Goal: Task Accomplishment & Management: Use online tool/utility

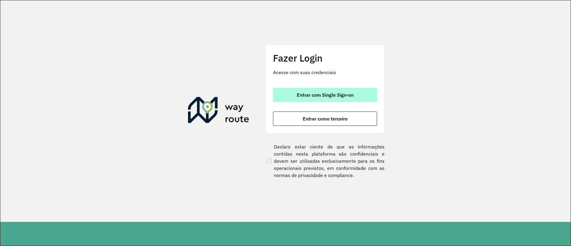
click at [349, 93] on span "Entrar com Single Sign-on" at bounding box center [325, 95] width 57 height 5
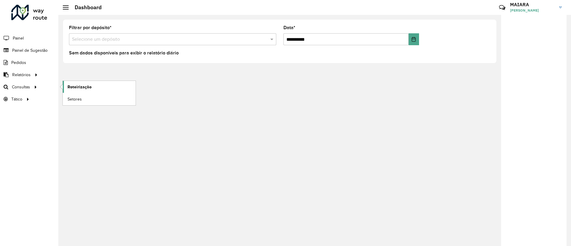
click at [73, 93] on link "Roteirização" at bounding box center [99, 87] width 73 height 12
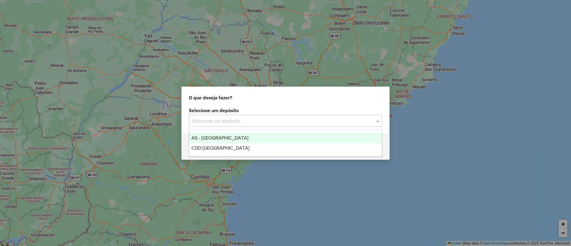
click at [288, 125] on div "Selecione um depósito" at bounding box center [285, 121] width 193 height 12
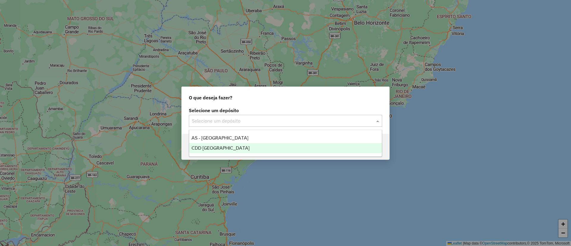
drag, startPoint x: 253, startPoint y: 146, endPoint x: 309, endPoint y: 149, distance: 56.3
click at [253, 146] on div "CDD [GEOGRAPHIC_DATA]" at bounding box center [285, 148] width 193 height 10
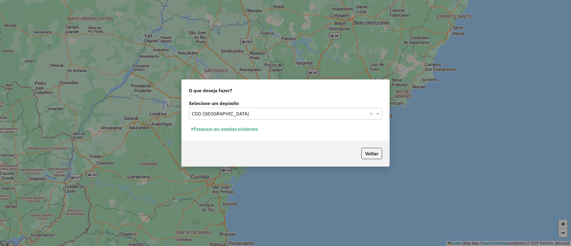
click at [226, 126] on button "Pesquisar por sessões existentes" at bounding box center [225, 128] width 72 height 9
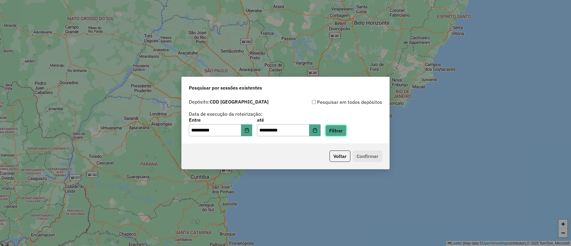
click at [344, 133] on button "Filtrar" at bounding box center [336, 130] width 21 height 11
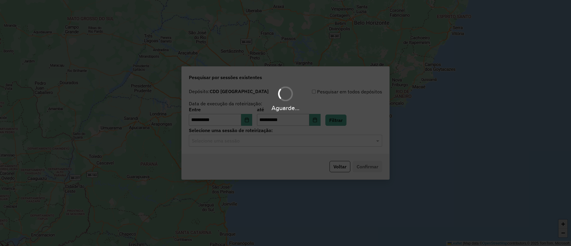
click at [285, 145] on div "Aguarde..." at bounding box center [285, 123] width 571 height 246
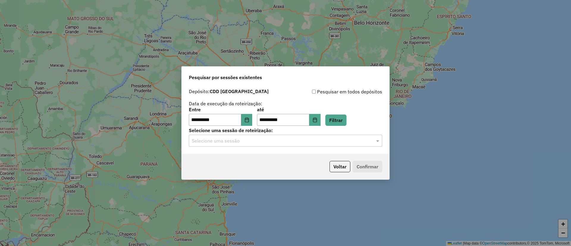
drag, startPoint x: 270, startPoint y: 143, endPoint x: 267, endPoint y: 146, distance: 4.0
click at [270, 143] on input "text" at bounding box center [280, 140] width 176 height 7
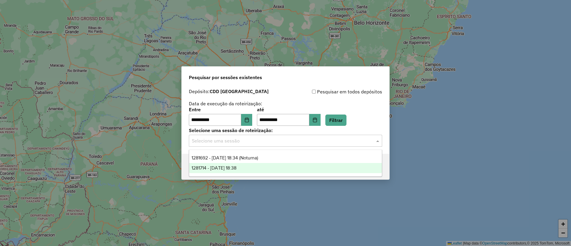
click at [252, 166] on div "1281714 - 24/09/2025 18:38" at bounding box center [285, 168] width 193 height 10
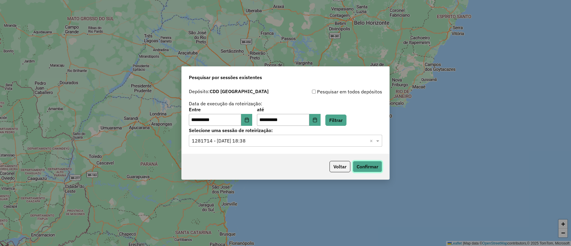
click at [370, 170] on button "Confirmar" at bounding box center [367, 166] width 29 height 11
click at [249, 119] on icon "Choose Date" at bounding box center [247, 120] width 4 height 5
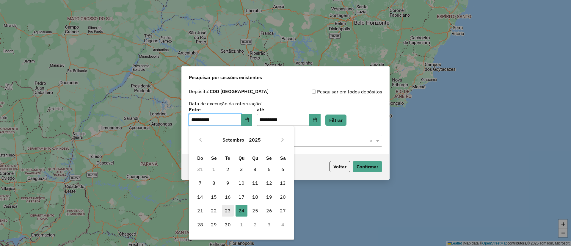
click at [229, 213] on span "23" at bounding box center [228, 211] width 12 height 12
type input "**********"
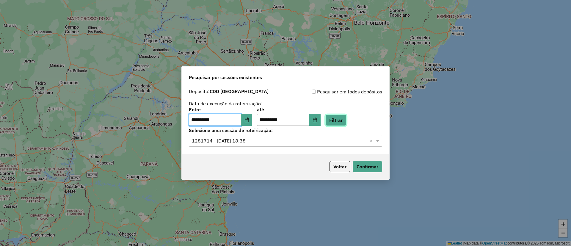
click at [347, 121] on button "Filtrar" at bounding box center [336, 120] width 21 height 11
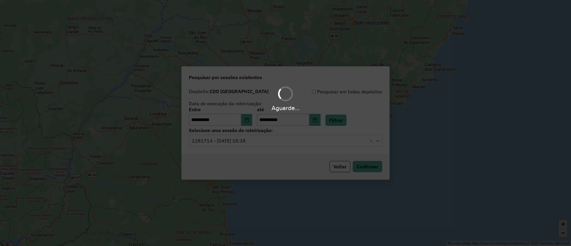
click at [261, 145] on div "Selecione uma sessão × 1281714 - 24/09/2025 18:38 ×" at bounding box center [285, 141] width 193 height 12
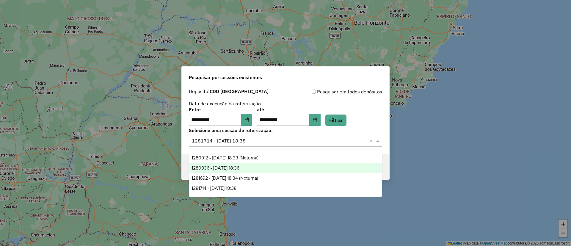
click at [240, 170] on span "1280936 - 23/09/2025 18:36" at bounding box center [216, 167] width 48 height 5
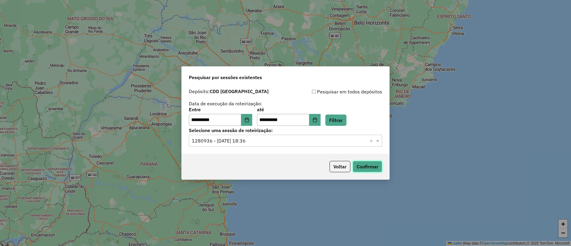
click at [362, 169] on button "Confirmar" at bounding box center [367, 166] width 29 height 11
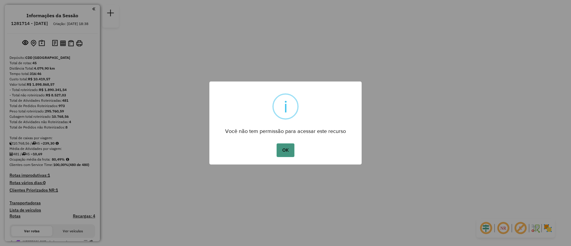
click at [280, 156] on button "OK" at bounding box center [286, 150] width 18 height 14
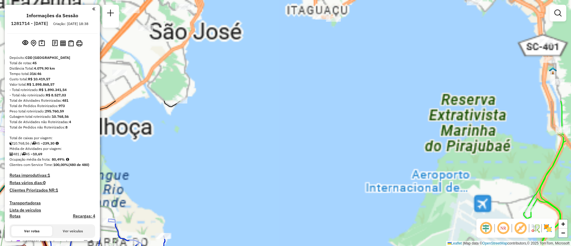
drag, startPoint x: 320, startPoint y: 186, endPoint x: 323, endPoint y: 174, distance: 12.1
click at [323, 196] on div "Janela de atendimento Grade de atendimento Capacidade Transportadoras Veículos …" at bounding box center [285, 123] width 571 height 246
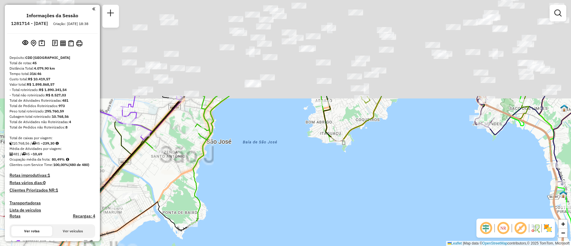
drag, startPoint x: 323, startPoint y: 81, endPoint x: 323, endPoint y: 189, distance: 108.0
click at [334, 209] on div "Janela de atendimento Grade de atendimento Capacidade Transportadoras Veículos …" at bounding box center [285, 123] width 571 height 246
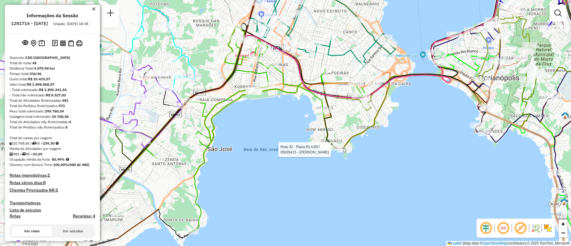
select select "**********"
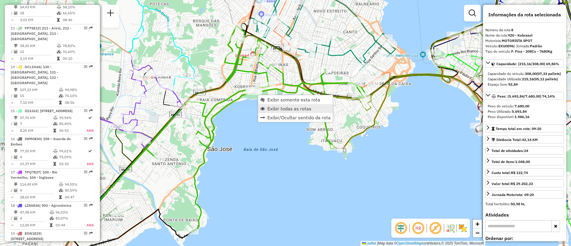
scroll to position [472, 0]
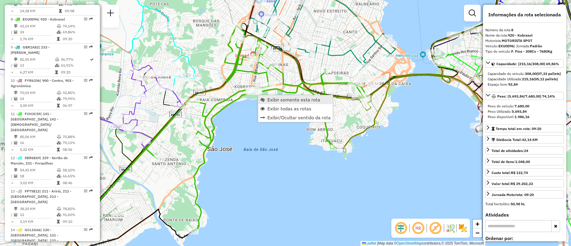
click at [299, 102] on span "Exibir somente esta rota" at bounding box center [293, 99] width 53 height 5
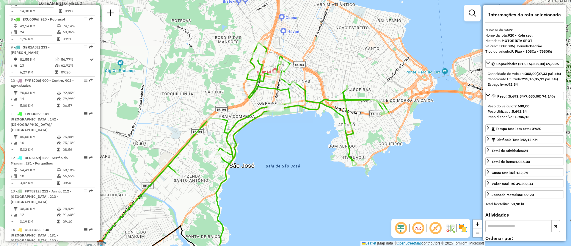
drag, startPoint x: 345, startPoint y: 119, endPoint x: 256, endPoint y: 155, distance: 95.8
click at [256, 155] on div "Janela de atendimento Grade de atendimento Capacidade Transportadoras Veículos …" at bounding box center [285, 123] width 571 height 246
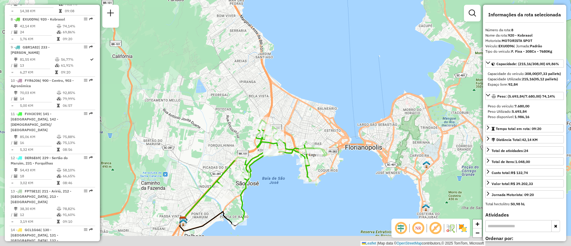
drag, startPoint x: 287, startPoint y: 203, endPoint x: 318, endPoint y: 245, distance: 52.5
click at [298, 188] on div "Janela de atendimento Grade de atendimento Capacidade Transportadoras Veículos …" at bounding box center [285, 123] width 571 height 246
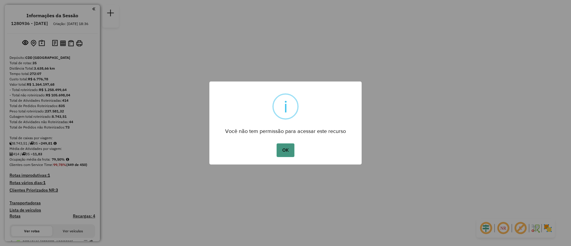
click at [294, 146] on button "OK" at bounding box center [286, 150] width 18 height 14
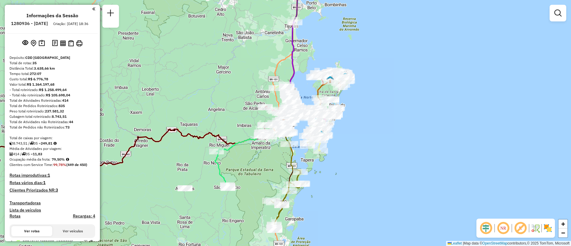
scroll to position [445, 0]
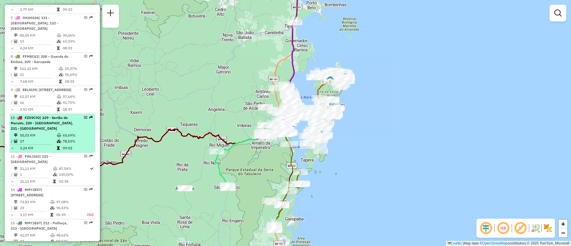
click at [70, 125] on div "10 - FZX9C92 | 229 - Sertão do Maruim, 230 - Colônia Santana, 231 - Forquilhas" at bounding box center [42, 123] width 63 height 16
select select "**********"
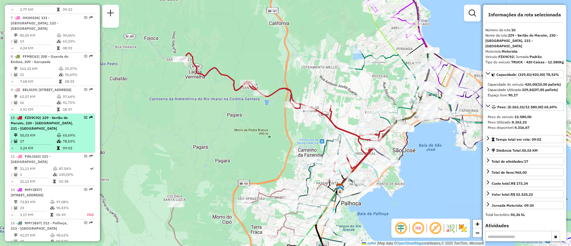
drag, startPoint x: 84, startPoint y: 125, endPoint x: 89, endPoint y: 126, distance: 5.4
click at [89, 126] on div "10 - FZX9C92 | 229 - Sertão do Maruim, 230 - Colônia Santana, 231 - Forquilhas" at bounding box center [52, 123] width 83 height 16
click at [85, 119] on em at bounding box center [86, 118] width 4 height 4
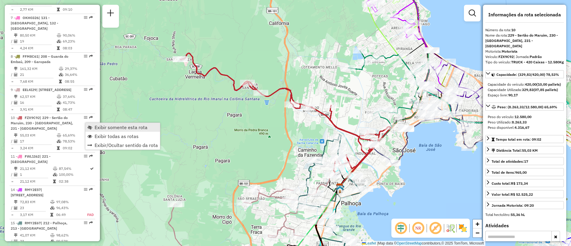
click at [105, 128] on span "Exibir somente esta rota" at bounding box center [121, 127] width 53 height 5
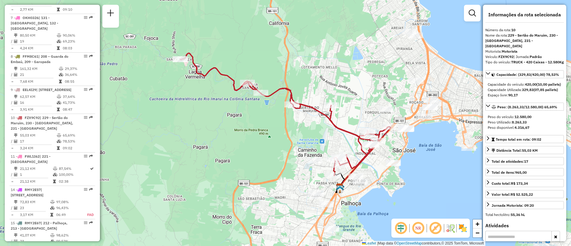
click at [423, 234] on em at bounding box center [418, 228] width 14 height 14
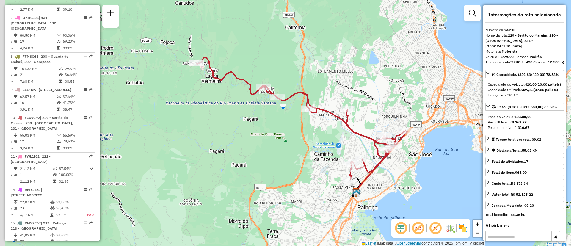
drag, startPoint x: 393, startPoint y: 177, endPoint x: 409, endPoint y: 181, distance: 16.7
click at [409, 181] on div "Janela de atendimento Grade de atendimento Capacidade Transportadoras Veículos …" at bounding box center [285, 123] width 571 height 246
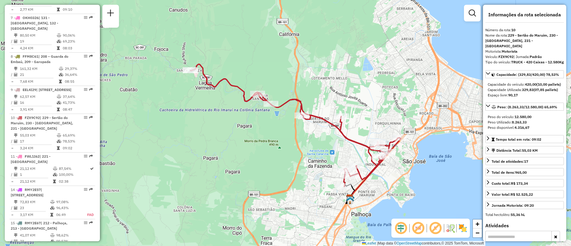
drag, startPoint x: 207, startPoint y: 107, endPoint x: 202, endPoint y: 111, distance: 6.3
click at [205, 110] on div "Janela de atendimento Grade de atendimento Capacidade Transportadoras Veículos …" at bounding box center [285, 123] width 571 height 246
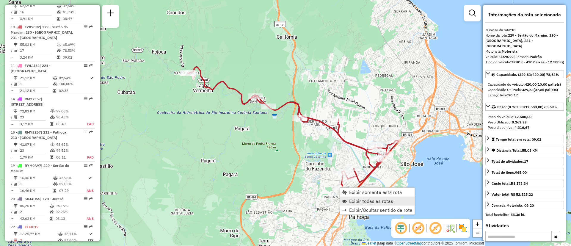
scroll to position [560, 0]
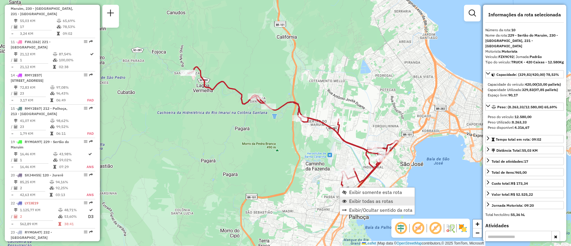
click at [375, 199] on span "Exibir todas as rotas" at bounding box center [371, 201] width 44 height 5
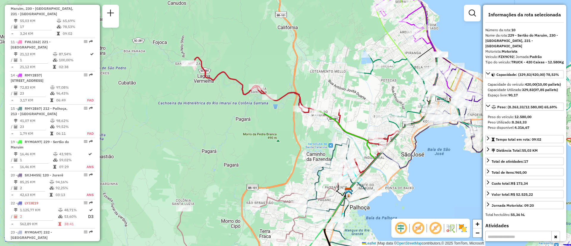
drag, startPoint x: 429, startPoint y: 175, endPoint x: 430, endPoint y: 161, distance: 13.7
click at [430, 161] on div "Janela de atendimento Grade de atendimento Capacidade Transportadoras Veículos …" at bounding box center [285, 123] width 571 height 246
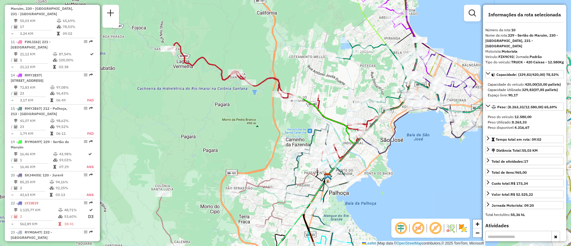
drag, startPoint x: 440, startPoint y: 149, endPoint x: 418, endPoint y: 148, distance: 21.4
click at [418, 148] on div "Janela de atendimento Grade de atendimento Capacidade Transportadoras Veículos …" at bounding box center [285, 123] width 571 height 246
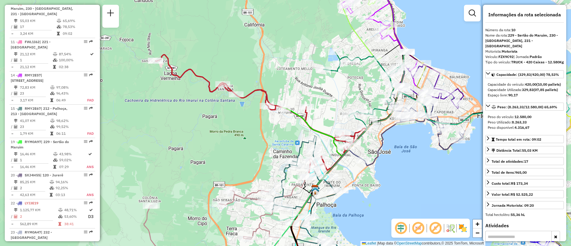
drag, startPoint x: 380, startPoint y: 79, endPoint x: 367, endPoint y: 90, distance: 16.6
click at [367, 90] on div "Janela de atendimento Grade de atendimento Capacidade Transportadoras Veículos …" at bounding box center [285, 123] width 571 height 246
click at [465, 233] on div "NR R" at bounding box center [431, 228] width 79 height 19
click at [365, 116] on div at bounding box center [369, 113] width 15 height 6
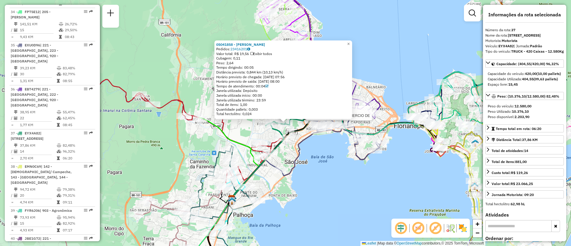
scroll to position [1245, 0]
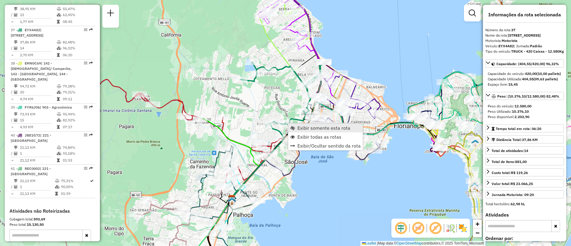
click at [306, 129] on span "Exibir somente esta rota" at bounding box center [324, 128] width 53 height 5
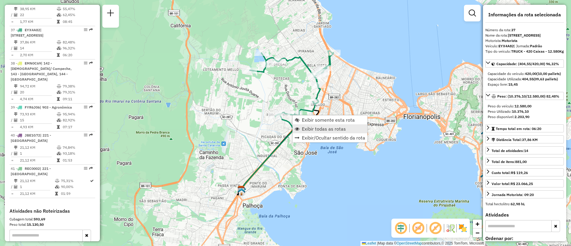
click at [326, 132] on link "Exibir todas as rotas" at bounding box center [330, 128] width 75 height 9
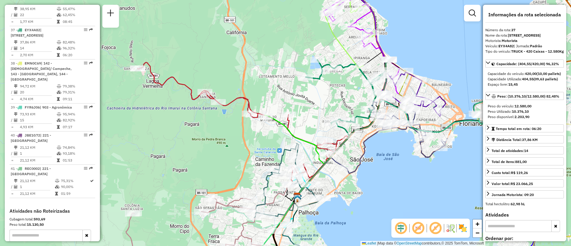
drag, startPoint x: 393, startPoint y: 181, endPoint x: 400, endPoint y: 183, distance: 7.1
click at [400, 183] on div "Janela de atendimento Grade de atendimento Capacidade Transportadoras Veículos …" at bounding box center [285, 123] width 571 height 246
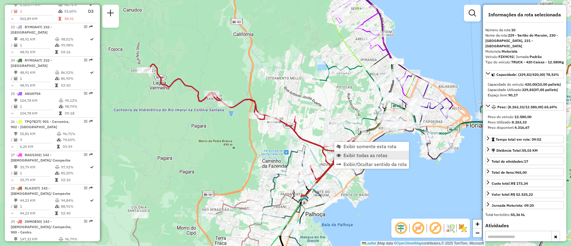
scroll to position [560, 0]
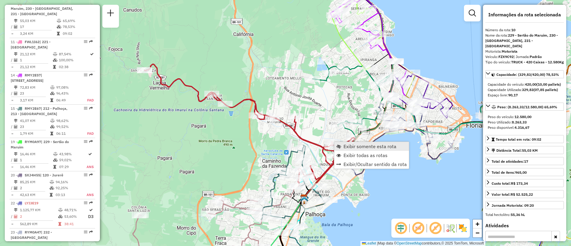
click at [364, 146] on span "Exibir somente esta rota" at bounding box center [370, 146] width 53 height 5
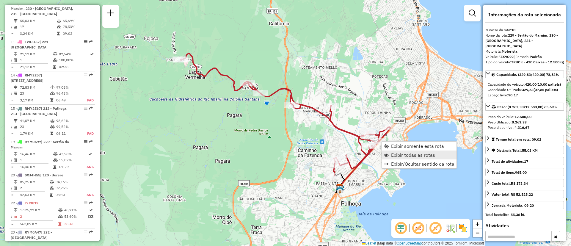
click at [425, 156] on span "Exibir todas as rotas" at bounding box center [413, 155] width 44 height 5
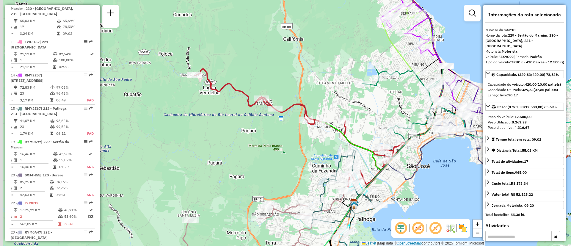
drag, startPoint x: 360, startPoint y: 168, endPoint x: 398, endPoint y: 188, distance: 43.5
click at [398, 188] on div "Janela de atendimento Grade de atendimento Capacidade Transportadoras Veículos …" at bounding box center [285, 123] width 571 height 246
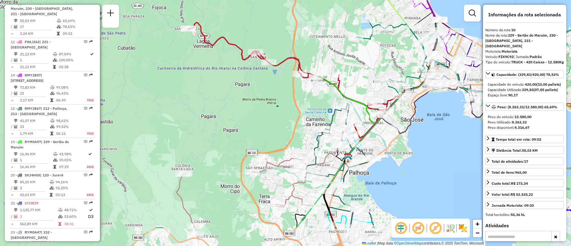
drag, startPoint x: 413, startPoint y: 176, endPoint x: 375, endPoint y: 134, distance: 56.5
click at [375, 134] on div "Janela de atendimento Grade de atendimento Capacidade Transportadoras Veículos …" at bounding box center [285, 123] width 571 height 246
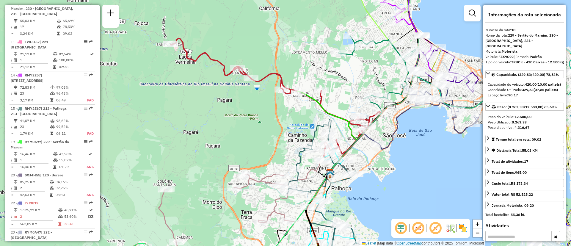
drag, startPoint x: 359, startPoint y: 132, endPoint x: 353, endPoint y: 146, distance: 15.2
click at [353, 146] on icon at bounding box center [376, 103] width 91 height 137
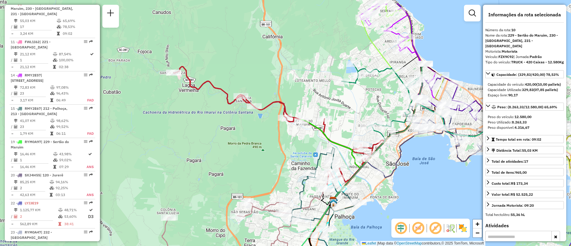
drag, startPoint x: 406, startPoint y: 145, endPoint x: 409, endPoint y: 176, distance: 30.8
click at [409, 176] on div "Janela de atendimento Grade de atendimento Capacidade Transportadoras Veículos …" at bounding box center [285, 123] width 571 height 246
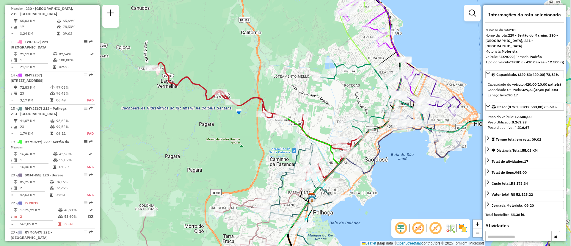
drag, startPoint x: 425, startPoint y: 176, endPoint x: 403, endPoint y: 170, distance: 22.7
click at [403, 170] on div "Janela de atendimento Grade de atendimento Capacidade Transportadoras Veículos …" at bounding box center [285, 123] width 571 height 246
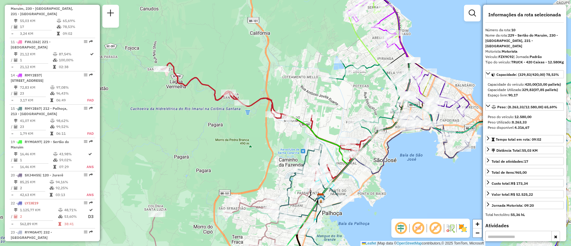
drag, startPoint x: 414, startPoint y: 174, endPoint x: 420, endPoint y: 174, distance: 5.1
click at [420, 174] on div "Janela de atendimento Grade de atendimento Capacidade Transportadoras Veículos …" at bounding box center [285, 123] width 571 height 246
drag, startPoint x: 402, startPoint y: 171, endPoint x: 414, endPoint y: 165, distance: 14.1
click at [414, 165] on div "Janela de atendimento Grade de atendimento Capacidade Transportadoras Veículos …" at bounding box center [285, 123] width 571 height 246
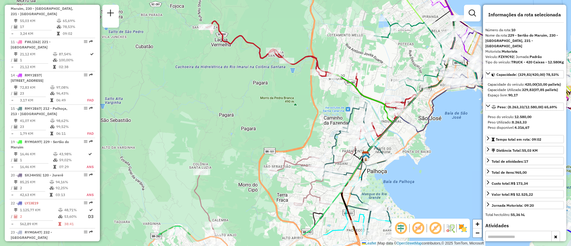
drag, startPoint x: 401, startPoint y: 156, endPoint x: 383, endPoint y: 123, distance: 37.4
click at [432, 121] on div "Janela de atendimento Grade de atendimento Capacidade Transportadoras Veículos …" at bounding box center [285, 123] width 571 height 246
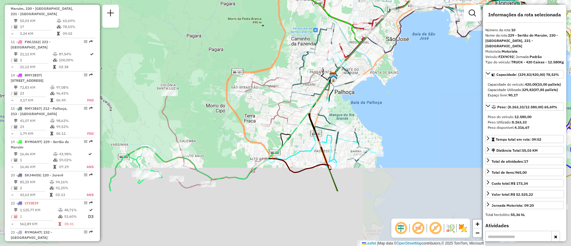
drag, startPoint x: 442, startPoint y: 162, endPoint x: 430, endPoint y: 77, distance: 85.3
click at [430, 77] on div "Janela de atendimento Grade de atendimento Capacidade Transportadoras Veículos …" at bounding box center [285, 123] width 571 height 246
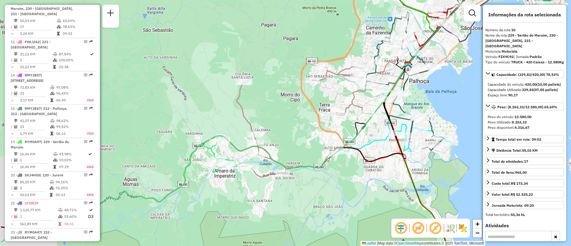
drag, startPoint x: 283, startPoint y: 198, endPoint x: 345, endPoint y: 204, distance: 62.1
click at [346, 202] on div "Janela de atendimento Grade de atendimento Capacidade Transportadoras Veículos …" at bounding box center [285, 123] width 571 height 246
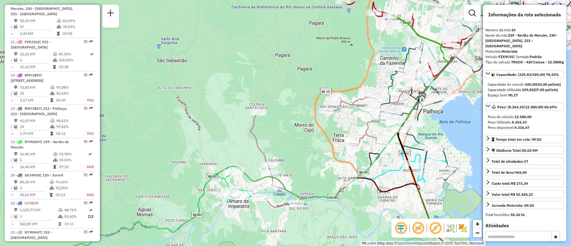
drag, startPoint x: 386, startPoint y: 110, endPoint x: 362, endPoint y: 134, distance: 33.9
click at [362, 134] on icon at bounding box center [331, 146] width 161 height 124
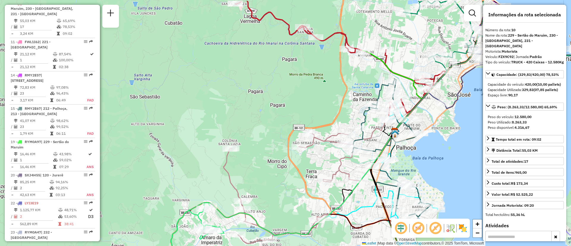
drag, startPoint x: 397, startPoint y: 117, endPoint x: 377, endPoint y: 142, distance: 32.1
click at [377, 142] on div "Janela de atendimento Grade de atendimento Capacidade Transportadoras Veículos …" at bounding box center [285, 123] width 571 height 246
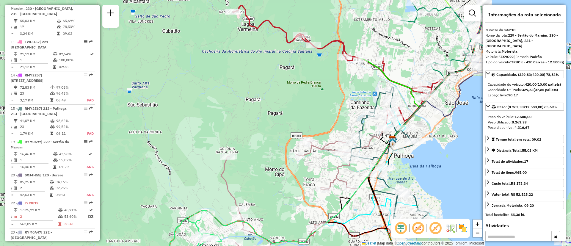
drag, startPoint x: 375, startPoint y: 149, endPoint x: 367, endPoint y: 160, distance: 12.8
click at [370, 158] on div "Janela de atendimento Grade de atendimento Capacidade Transportadoras Veículos …" at bounding box center [285, 123] width 571 height 246
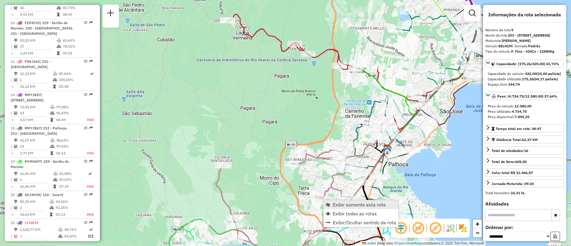
scroll to position [527, 0]
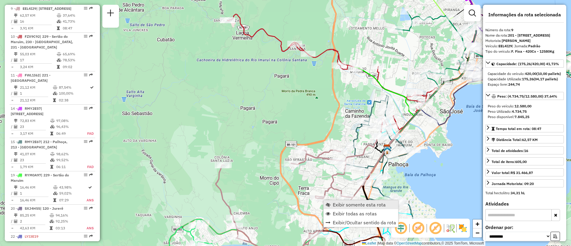
click at [347, 203] on span "Exibir somente esta rota" at bounding box center [359, 204] width 53 height 5
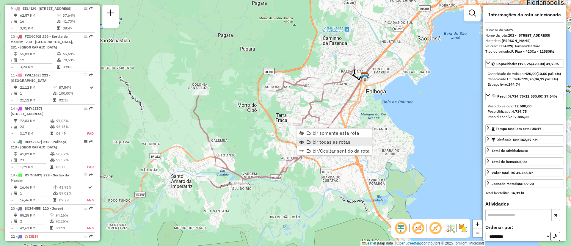
click at [327, 140] on span "Exibir todas as rotas" at bounding box center [328, 142] width 44 height 5
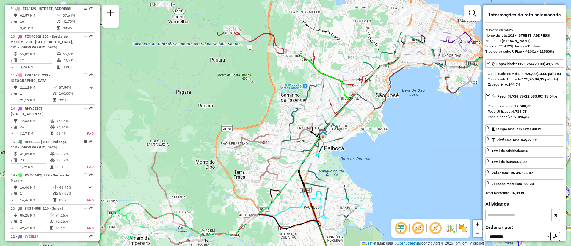
drag, startPoint x: 311, startPoint y: 121, endPoint x: 269, endPoint y: 177, distance: 70.6
click at [269, 177] on div "Janela de atendimento Grade de atendimento Capacidade Transportadoras Veículos …" at bounding box center [285, 123] width 571 height 246
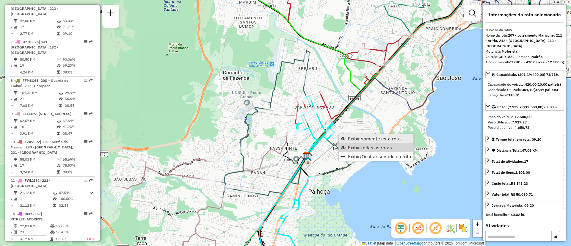
scroll to position [416, 0]
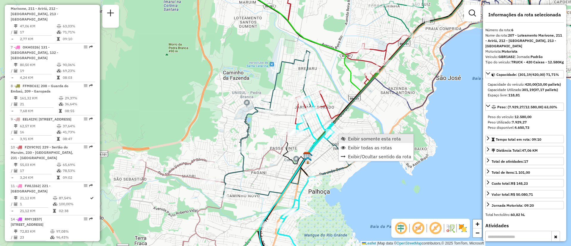
click at [356, 142] on link "Exibir somente esta rota" at bounding box center [376, 138] width 75 height 9
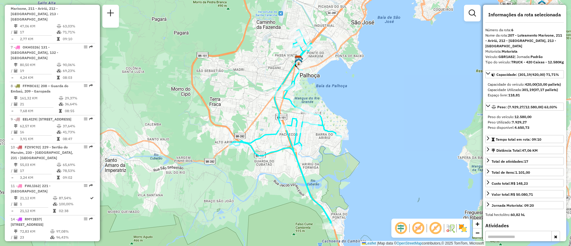
drag, startPoint x: 378, startPoint y: 125, endPoint x: 378, endPoint y: 130, distance: 4.5
click at [378, 130] on div "Janela de atendimento Grade de atendimento Capacidade Transportadoras Veículos …" at bounding box center [285, 123] width 571 height 246
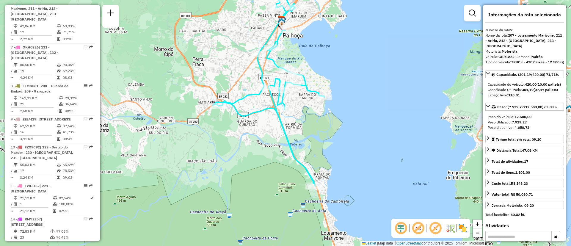
drag, startPoint x: 377, startPoint y: 147, endPoint x: 357, endPoint y: 102, distance: 49.5
click at [357, 102] on div "Janela de atendimento Grade de atendimento Capacidade Transportadoras Veículos …" at bounding box center [285, 123] width 571 height 246
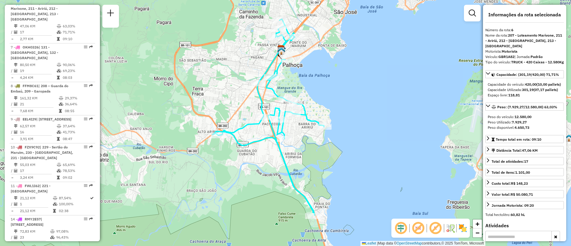
drag, startPoint x: 343, startPoint y: 95, endPoint x: 346, endPoint y: 130, distance: 34.6
click at [346, 130] on div "Janela de atendimento Grade de atendimento Capacidade Transportadoras Veículos …" at bounding box center [285, 123] width 571 height 246
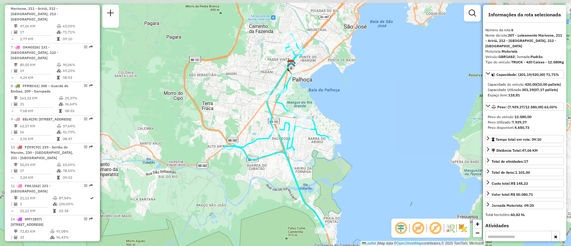
drag, startPoint x: 348, startPoint y: 126, endPoint x: 358, endPoint y: 140, distance: 17.6
click at [358, 140] on div "Janela de atendimento Grade de atendimento Capacidade Transportadoras Veículos …" at bounding box center [285, 123] width 571 height 246
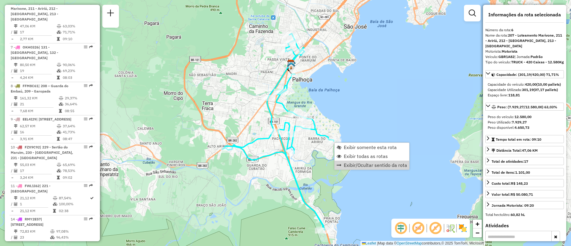
click at [378, 193] on div "Janela de atendimento Grade de atendimento Capacidade Transportadoras Veículos …" at bounding box center [285, 123] width 571 height 246
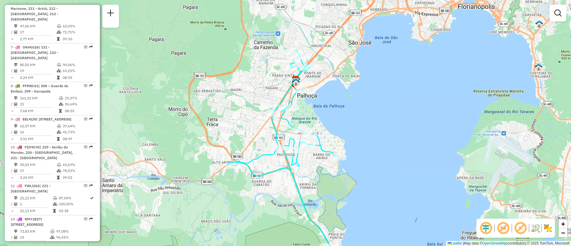
drag, startPoint x: 368, startPoint y: 187, endPoint x: 365, endPoint y: 201, distance: 14.8
click at [376, 215] on div "Janela de atendimento Grade de atendimento Capacidade Transportadoras Veículos …" at bounding box center [285, 123] width 571 height 246
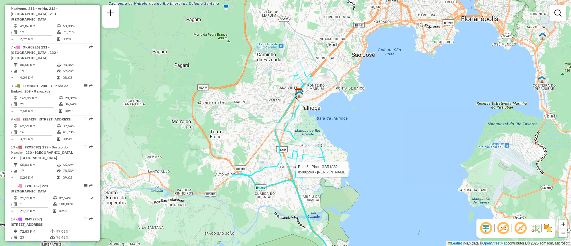
select select "**********"
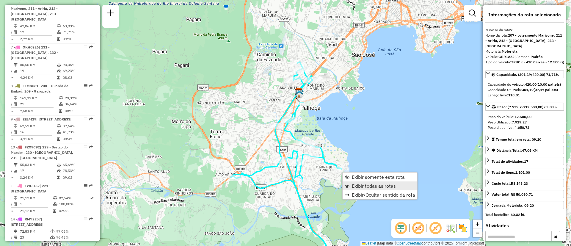
click at [378, 186] on span "Exibir todas as rotas" at bounding box center [374, 186] width 44 height 5
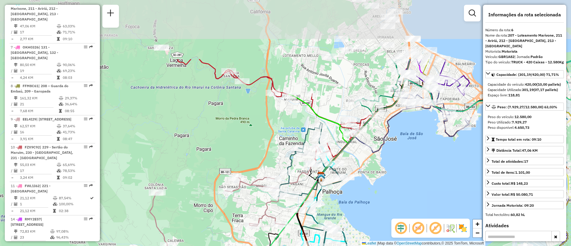
drag, startPoint x: 369, startPoint y: 109, endPoint x: 391, endPoint y: 193, distance: 86.7
click at [391, 193] on div "Janela de atendimento Grade de atendimento Capacidade Transportadoras Veículos …" at bounding box center [285, 123] width 571 height 246
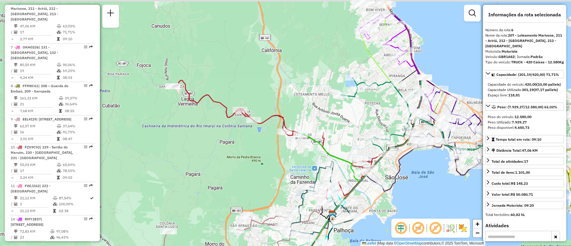
click at [406, 201] on div "Janela de atendimento Grade de atendimento Capacidade Transportadoras Veículos …" at bounding box center [285, 123] width 571 height 246
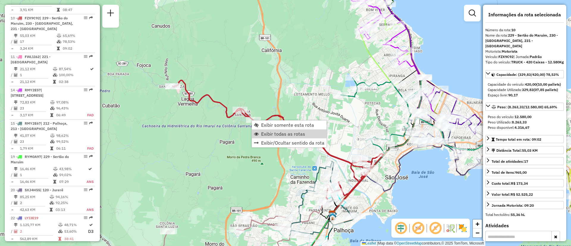
scroll to position [560, 0]
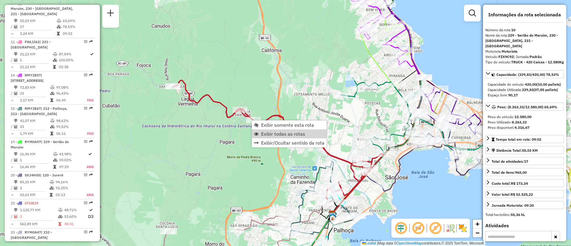
click at [260, 162] on div "Janela de atendimento Grade de atendimento Capacidade Transportadoras Veículos …" at bounding box center [285, 123] width 571 height 246
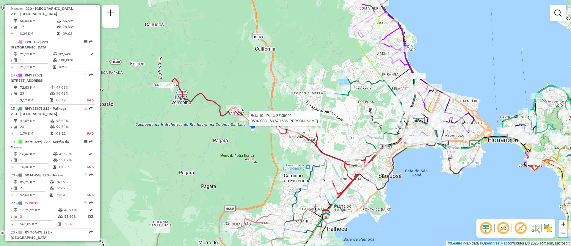
select select "**********"
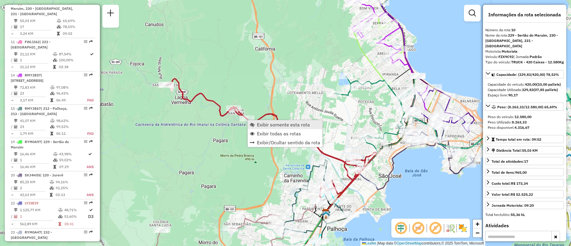
click at [292, 127] on span "Exibir somente esta rota" at bounding box center [283, 124] width 53 height 5
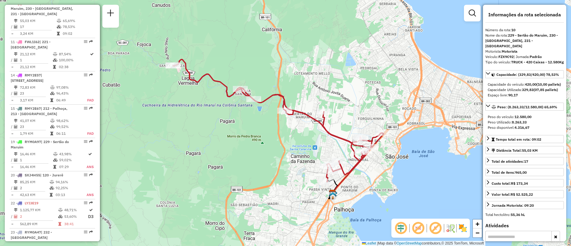
drag, startPoint x: 395, startPoint y: 167, endPoint x: 388, endPoint y: 173, distance: 9.1
click at [388, 173] on div "Janela de atendimento Grade de atendimento Capacidade Transportadoras Veículos …" at bounding box center [285, 123] width 571 height 246
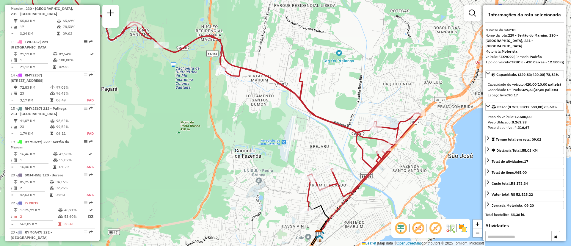
drag, startPoint x: 339, startPoint y: 138, endPoint x: 344, endPoint y: 155, distance: 17.3
click at [344, 155] on div "Janela de atendimento Grade de atendimento Capacidade Transportadoras Veículos …" at bounding box center [285, 123] width 571 height 246
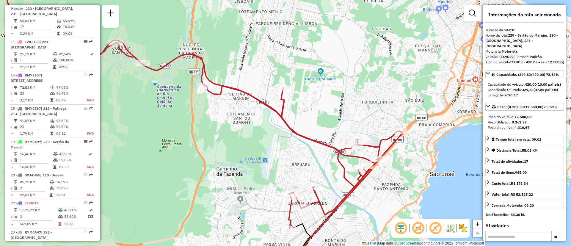
drag, startPoint x: 345, startPoint y: 161, endPoint x: 331, endPoint y: 176, distance: 20.4
click at [331, 176] on div "Janela de atendimento Grade de atendimento Capacidade Transportadoras Veículos …" at bounding box center [285, 123] width 571 height 246
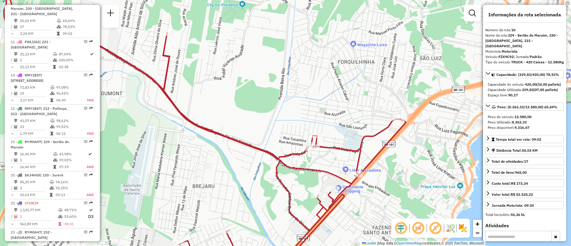
drag, startPoint x: 378, startPoint y: 146, endPoint x: 382, endPoint y: 168, distance: 22.2
click at [382, 168] on div "Janela de atendimento Grade de atendimento Capacidade Transportadoras Veículos …" at bounding box center [285, 123] width 571 height 246
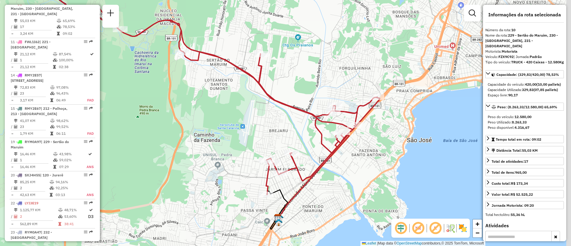
drag, startPoint x: 423, startPoint y: 171, endPoint x: 384, endPoint y: 130, distance: 56.2
click at [384, 130] on div "Janela de atendimento Grade de atendimento Capacidade Transportadoras Veículos …" at bounding box center [285, 123] width 571 height 246
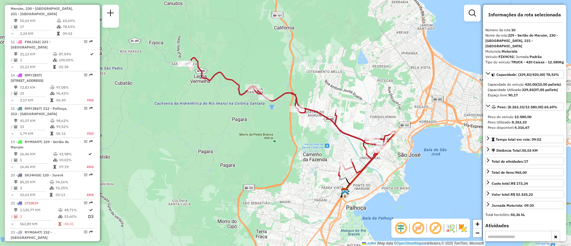
drag, startPoint x: 393, startPoint y: 164, endPoint x: 406, endPoint y: 182, distance: 21.6
click at [407, 182] on div "Janela de atendimento Grade de atendimento Capacidade Transportadoras Veículos …" at bounding box center [285, 123] width 571 height 246
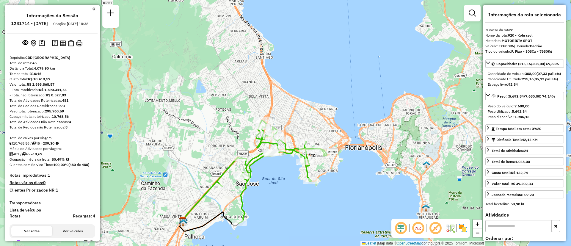
select select "**********"
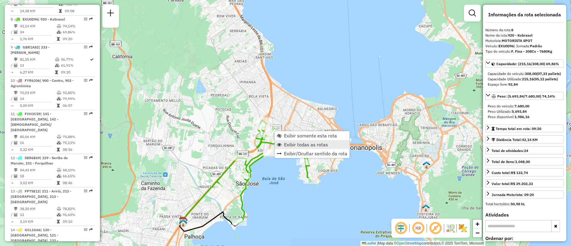
click at [337, 144] on link "Exibir todas as rotas" at bounding box center [312, 144] width 75 height 9
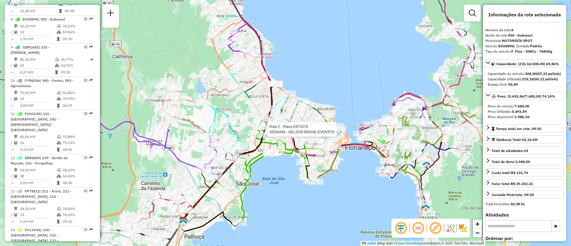
click at [372, 200] on div "Rota 2 - Placa EBT4279 05034449 - NELSON BRAND EVENTOS Janela de atendimento Gr…" at bounding box center [285, 123] width 571 height 246
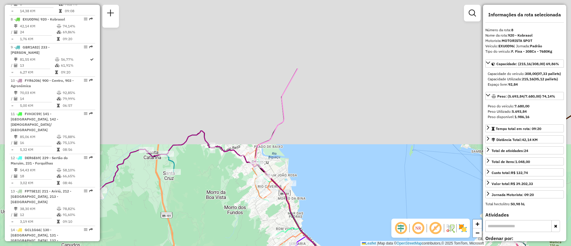
click at [357, 169] on div "Rota 2 - Placa EBT4279 05034449 - NELSON BRAND EVENTOS Janela de atendimento Gr…" at bounding box center [285, 123] width 571 height 246
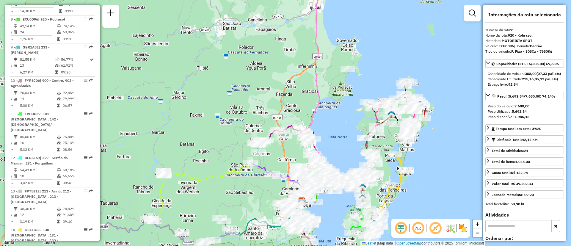
drag, startPoint x: 351, startPoint y: 84, endPoint x: 339, endPoint y: 84, distance: 12.2
click at [339, 84] on div "Janela de atendimento Grade de atendimento Capacidade Transportadoras Veículos …" at bounding box center [285, 123] width 571 height 246
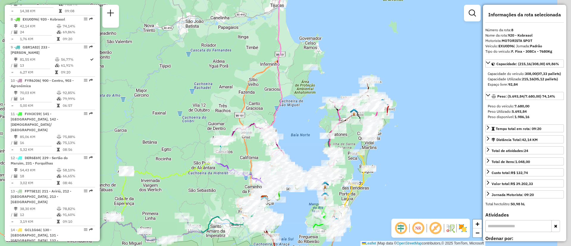
drag, startPoint x: 351, startPoint y: 87, endPoint x: 313, endPoint y: 84, distance: 37.5
click at [313, 84] on div "Janela de atendimento Grade de atendimento Capacidade Transportadoras Veículos …" at bounding box center [285, 123] width 571 height 246
